Goal: Task Accomplishment & Management: Use online tool/utility

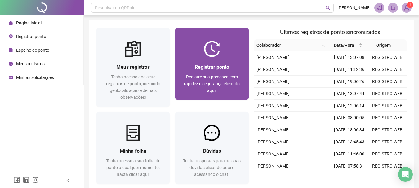
click at [213, 62] on div "Registrar ponto Registre sua presença com rapidez e segurança clicando aqui!" at bounding box center [212, 78] width 74 height 43
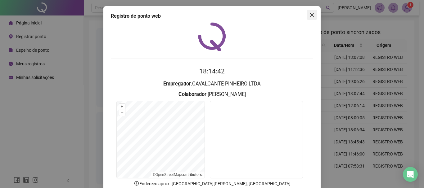
click at [312, 12] on icon "close" at bounding box center [311, 14] width 5 height 5
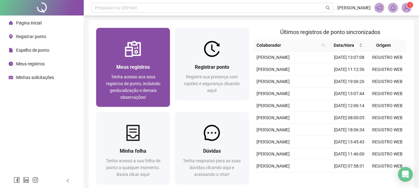
click at [124, 70] on span "Meus registros" at bounding box center [133, 67] width 34 height 6
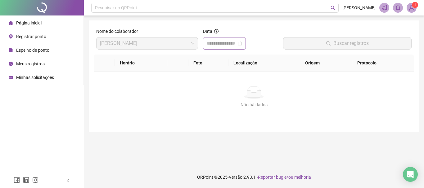
click at [246, 42] on div at bounding box center [224, 43] width 43 height 12
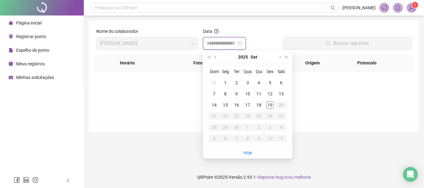
click at [242, 43] on div at bounding box center [224, 43] width 35 height 7
type input "**********"
click at [271, 107] on div "19" at bounding box center [269, 104] width 7 height 7
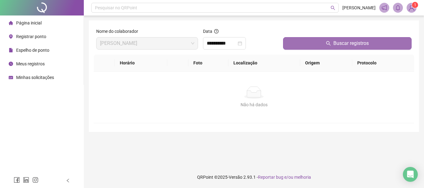
click at [336, 42] on span "Buscar registros" at bounding box center [350, 43] width 35 height 7
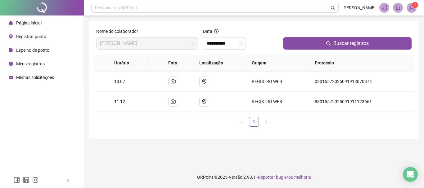
click at [29, 23] on span "Página inicial" at bounding box center [28, 22] width 25 height 5
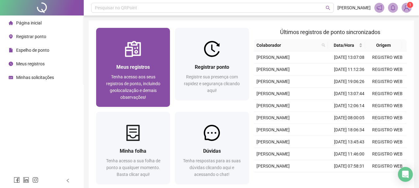
click at [136, 71] on div "Meus registros Tenha acesso aos seus registros de ponto, incluindo geolocalizaç…" at bounding box center [133, 82] width 59 height 38
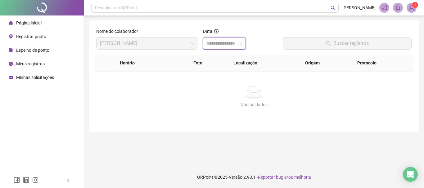
click at [236, 45] on input at bounding box center [222, 43] width 30 height 7
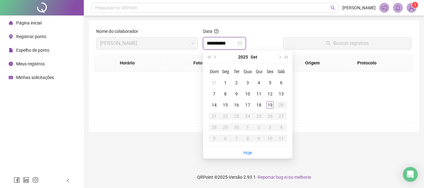
type input "**********"
click at [268, 106] on div "19" at bounding box center [269, 104] width 7 height 7
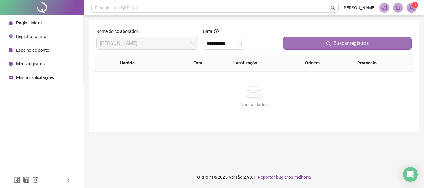
click at [344, 47] on span "Buscar registros" at bounding box center [350, 43] width 35 height 7
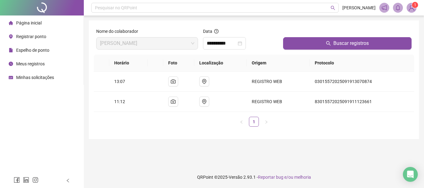
click at [34, 62] on span "Meus registros" at bounding box center [30, 63] width 29 height 5
click at [27, 23] on span "Página inicial" at bounding box center [28, 22] width 25 height 5
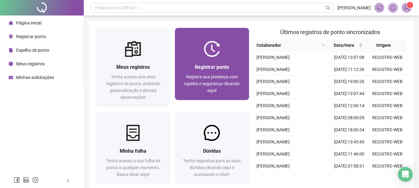
click at [209, 68] on span "Registrar ponto" at bounding box center [212, 67] width 34 height 6
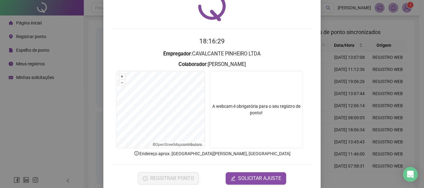
scroll to position [40, 0]
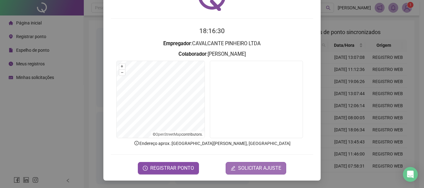
click at [256, 169] on span "SOLICITAR AJUSTE" at bounding box center [259, 168] width 43 height 7
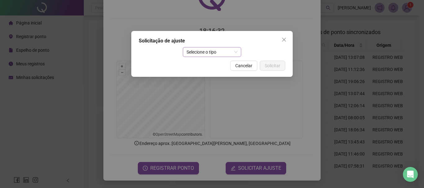
click at [236, 52] on span "Selecione o tipo" at bounding box center [212, 51] width 51 height 9
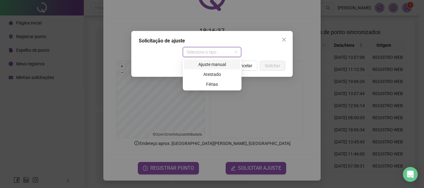
click at [221, 65] on div "Ajuste manual" at bounding box center [212, 64] width 49 height 7
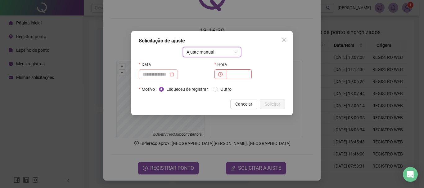
click at [174, 73] on div at bounding box center [158, 74] width 32 height 7
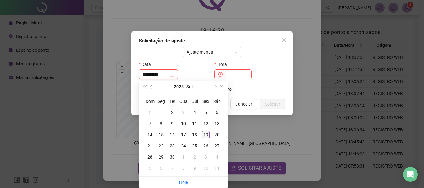
type input "**********"
click at [207, 134] on div "19" at bounding box center [205, 134] width 7 height 7
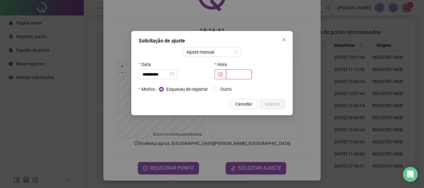
click at [234, 75] on input "text" at bounding box center [239, 75] width 26 height 10
type input "*****"
click at [272, 104] on span "Solicitar" at bounding box center [273, 104] width 16 height 7
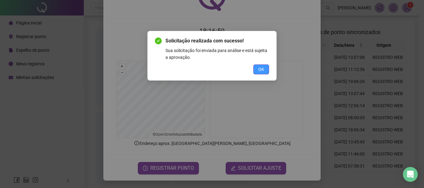
click at [259, 70] on span "OK" at bounding box center [261, 69] width 6 height 7
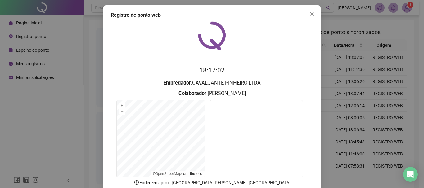
scroll to position [0, 0]
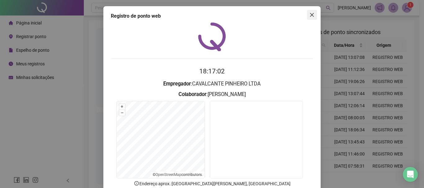
click at [309, 15] on icon "close" at bounding box center [311, 14] width 5 height 5
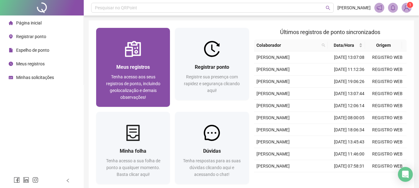
click at [137, 64] on div "Meus registros" at bounding box center [133, 67] width 59 height 8
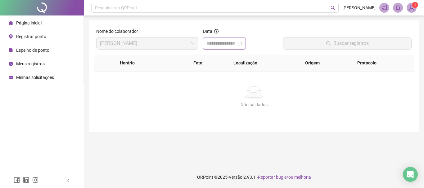
click at [242, 46] on div at bounding box center [224, 43] width 35 height 7
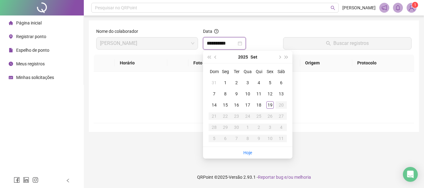
type input "**********"
click at [271, 106] on div "19" at bounding box center [269, 104] width 7 height 7
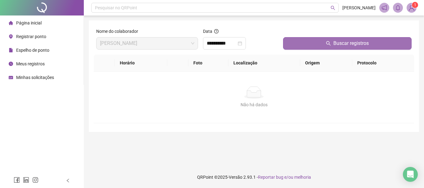
click at [352, 42] on span "Buscar registros" at bounding box center [350, 43] width 35 height 7
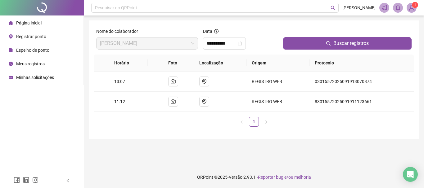
click at [40, 36] on span "Registrar ponto" at bounding box center [31, 36] width 30 height 5
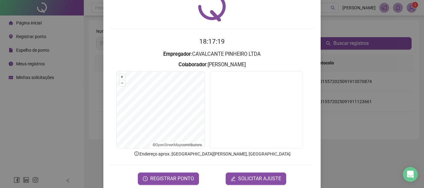
scroll to position [31, 0]
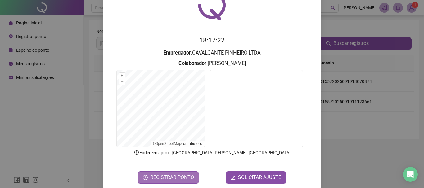
click at [167, 180] on span "REGISTRAR PONTO" at bounding box center [172, 177] width 44 height 7
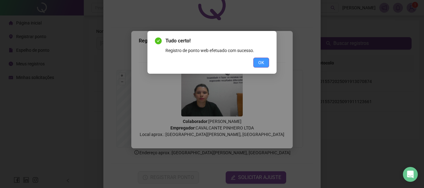
click at [259, 63] on span "OK" at bounding box center [261, 62] width 6 height 7
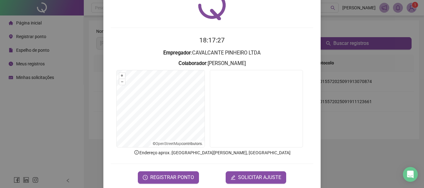
scroll to position [0, 0]
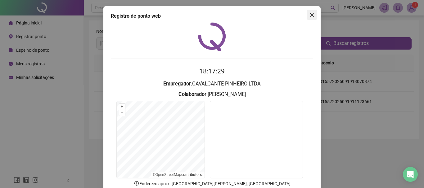
click at [311, 16] on icon "close" at bounding box center [311, 14] width 5 height 5
